Goal: Task Accomplishment & Management: Manage account settings

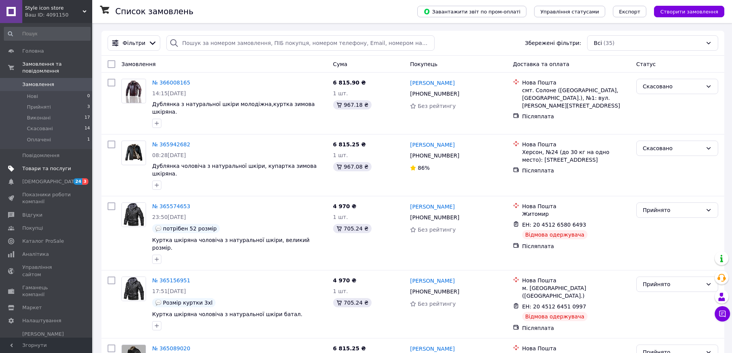
click at [57, 165] on span "Товари та послуги" at bounding box center [46, 168] width 49 height 7
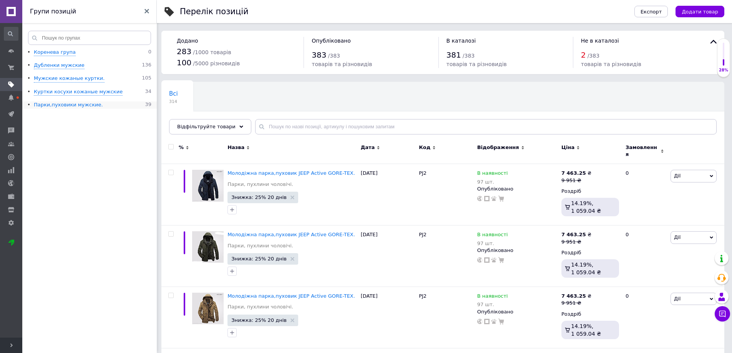
click at [60, 106] on div "Парки,пуховики мужские." at bounding box center [68, 104] width 69 height 7
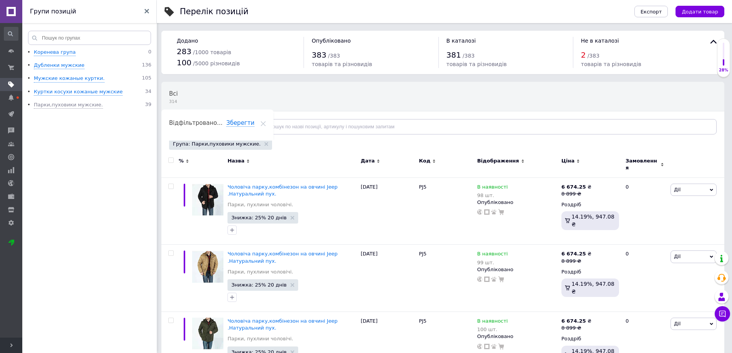
click at [171, 160] on input "checkbox" at bounding box center [170, 160] width 5 height 5
checkbox input "true"
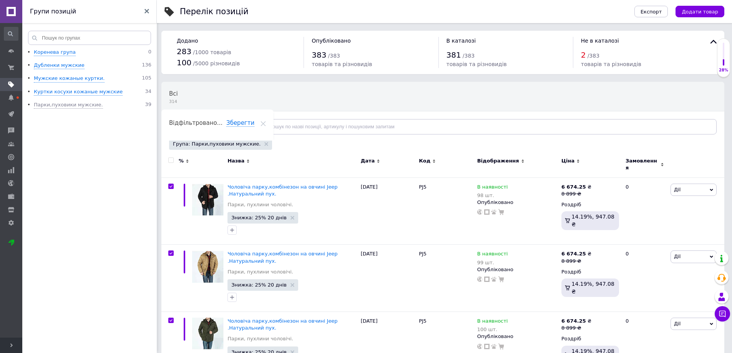
checkbox input "true"
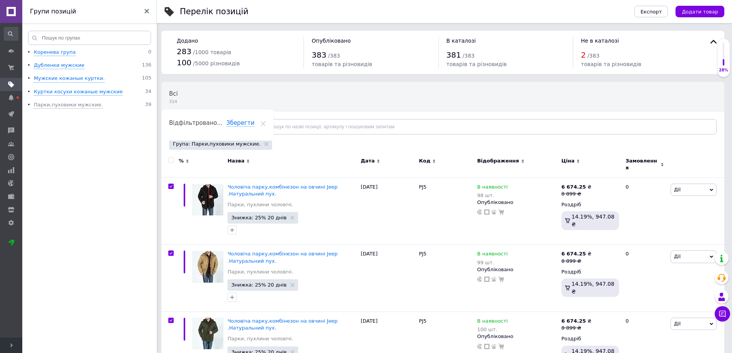
checkbox input "true"
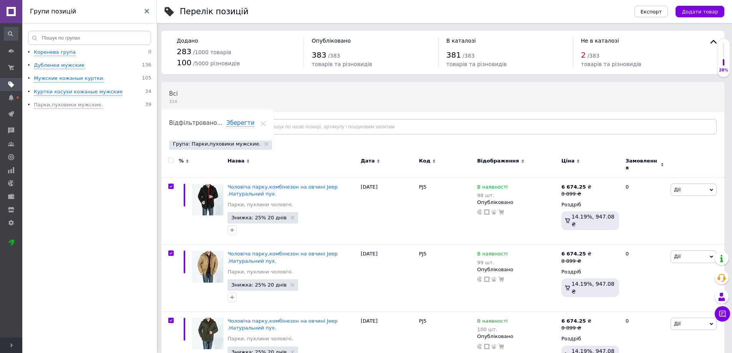
checkbox input "true"
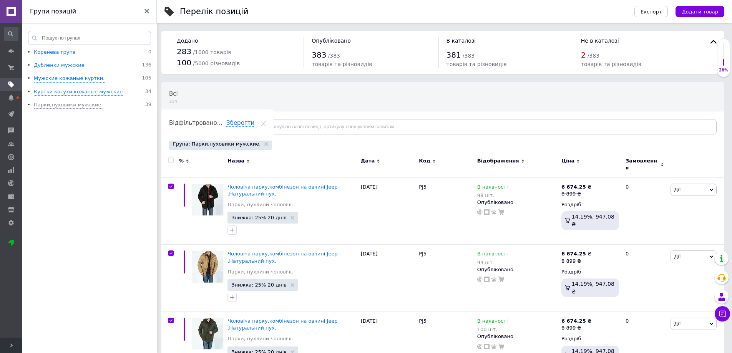
checkbox input "true"
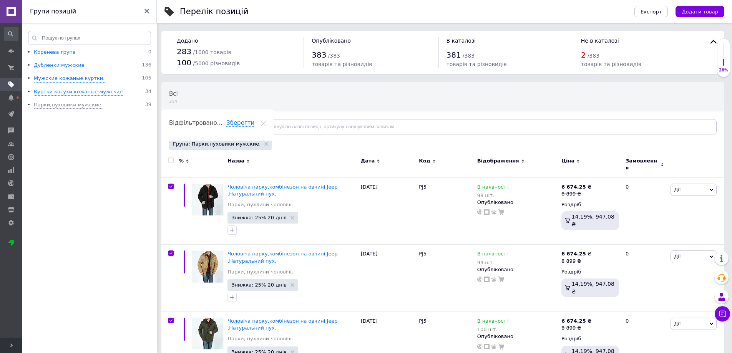
checkbox input "true"
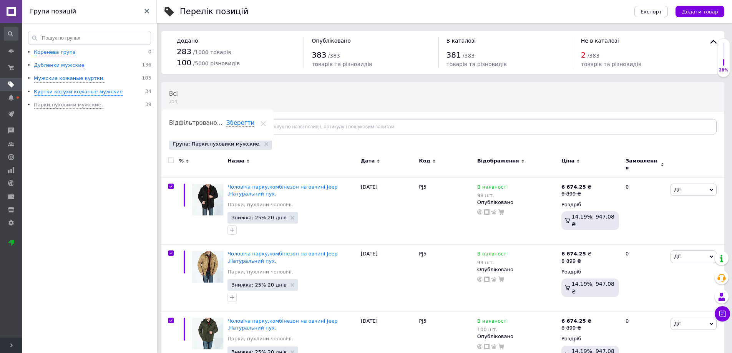
checkbox input "true"
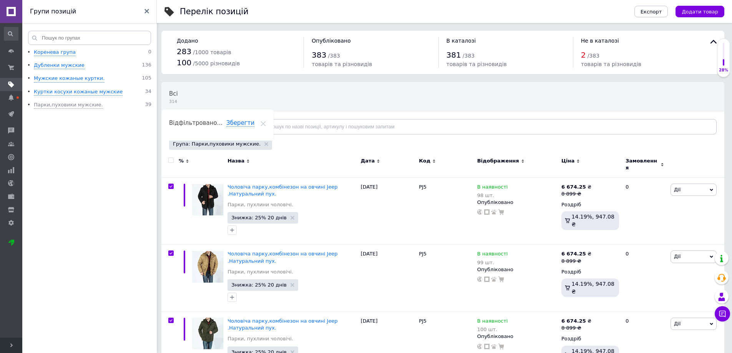
checkbox input "true"
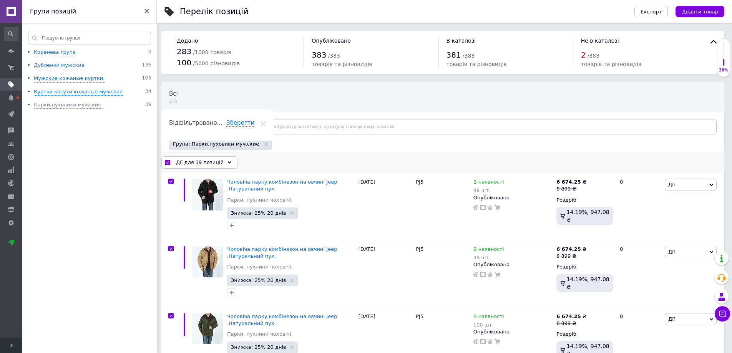
click at [220, 162] on div "Дії для 39 позицій" at bounding box center [199, 162] width 76 height 12
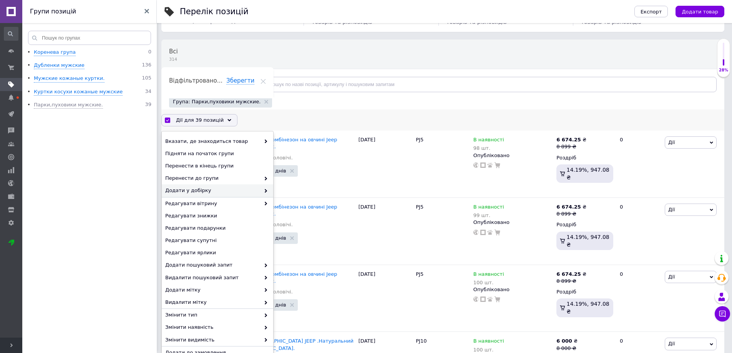
scroll to position [115, 0]
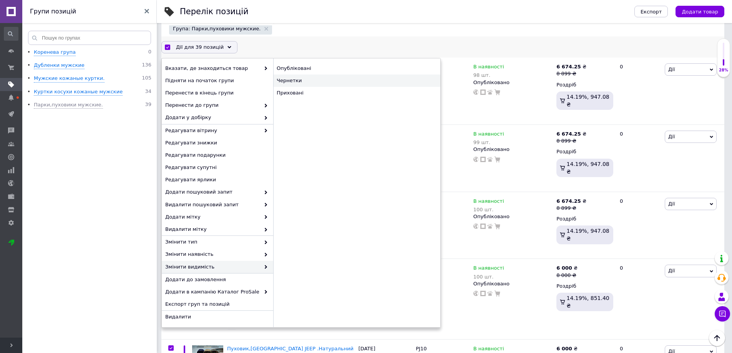
click at [292, 75] on div "Чернетки" at bounding box center [356, 81] width 167 height 12
checkbox input "false"
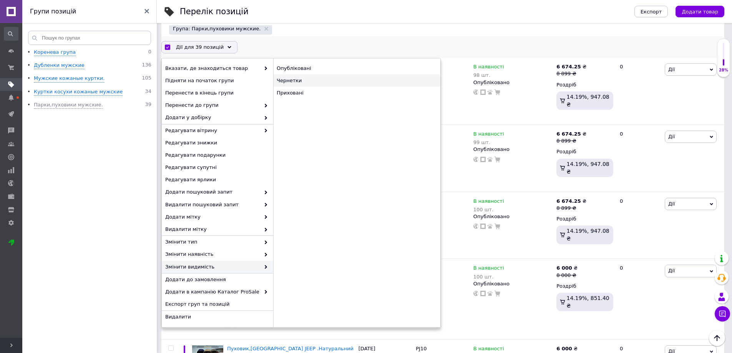
checkbox input "false"
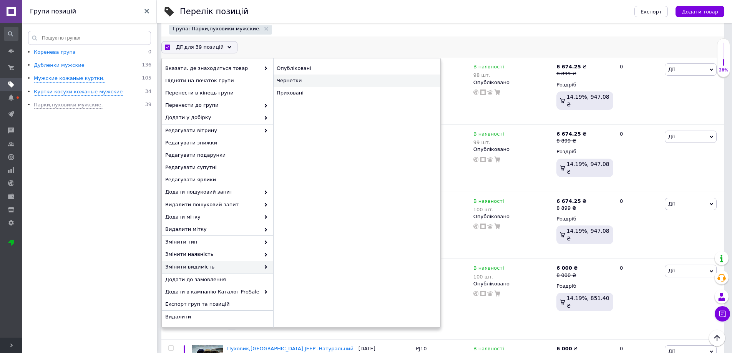
checkbox input "false"
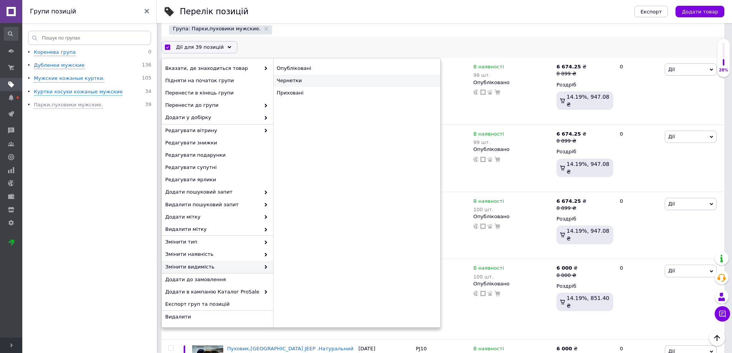
checkbox input "false"
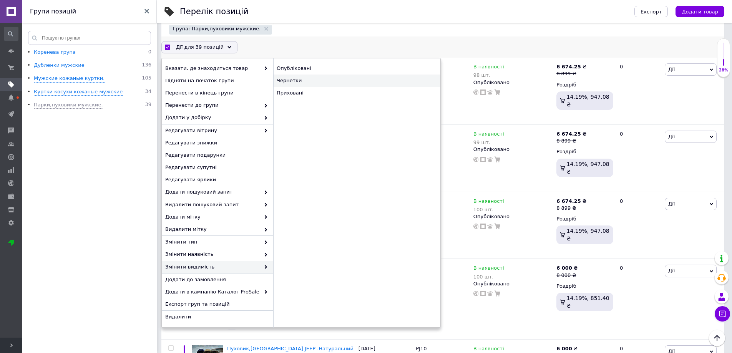
checkbox input "false"
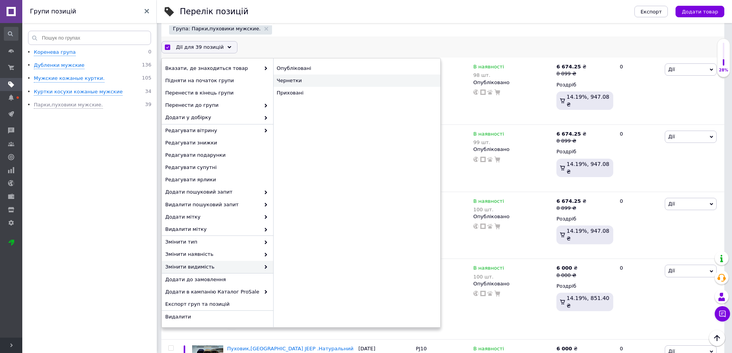
checkbox input "false"
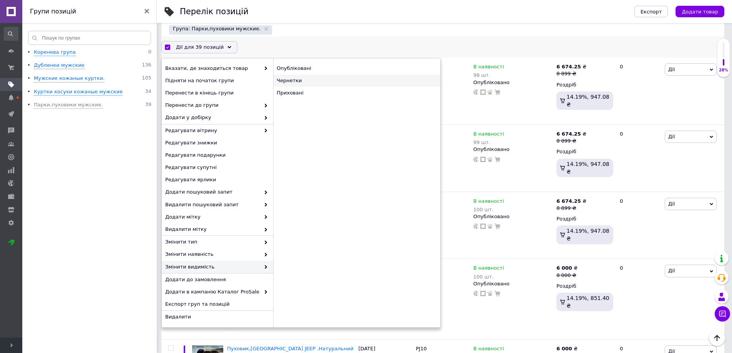
checkbox input "false"
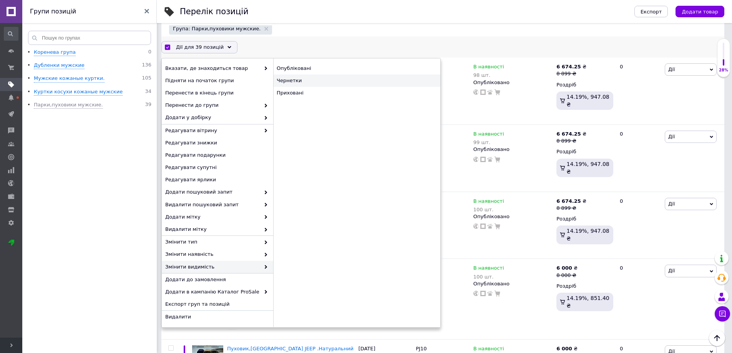
checkbox input "false"
